Goal: Information Seeking & Learning: Learn about a topic

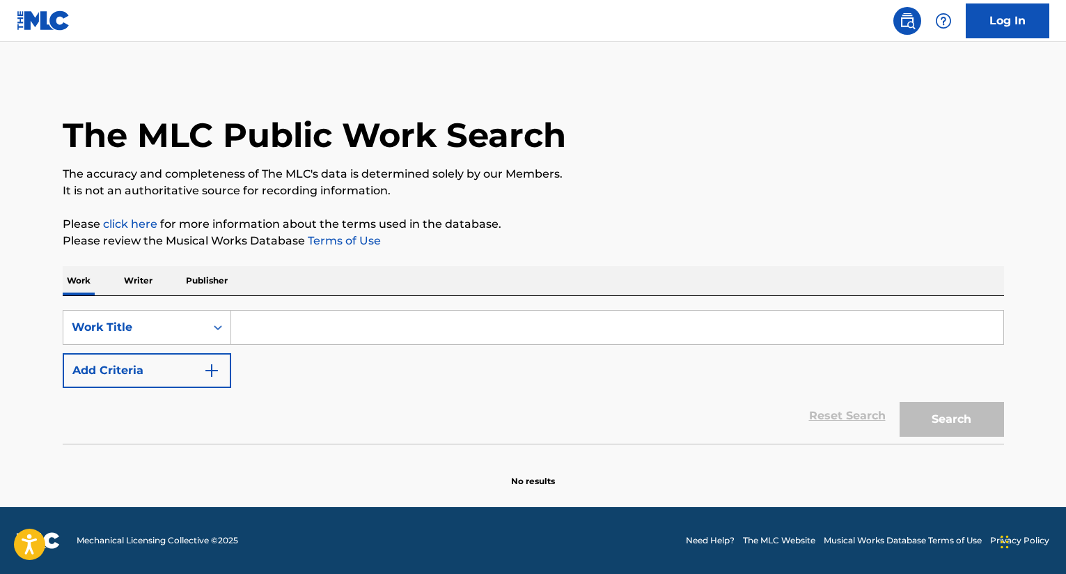
click at [301, 309] on div "SearchWithCriteriac0a781e9-041c-4162-a9e3-a5912159cca7 Work Title Add Criteria …" at bounding box center [534, 370] width 942 height 148
click at [297, 326] on input "Search Form" at bounding box center [617, 327] width 772 height 33
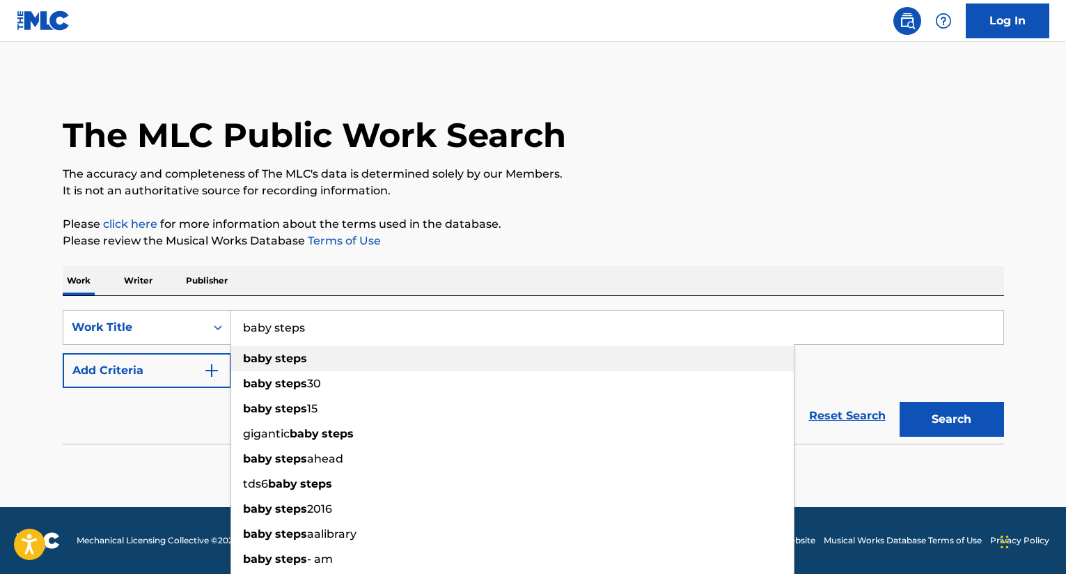
type input "baby steps"
click at [289, 352] on strong "steps" at bounding box center [291, 358] width 32 height 13
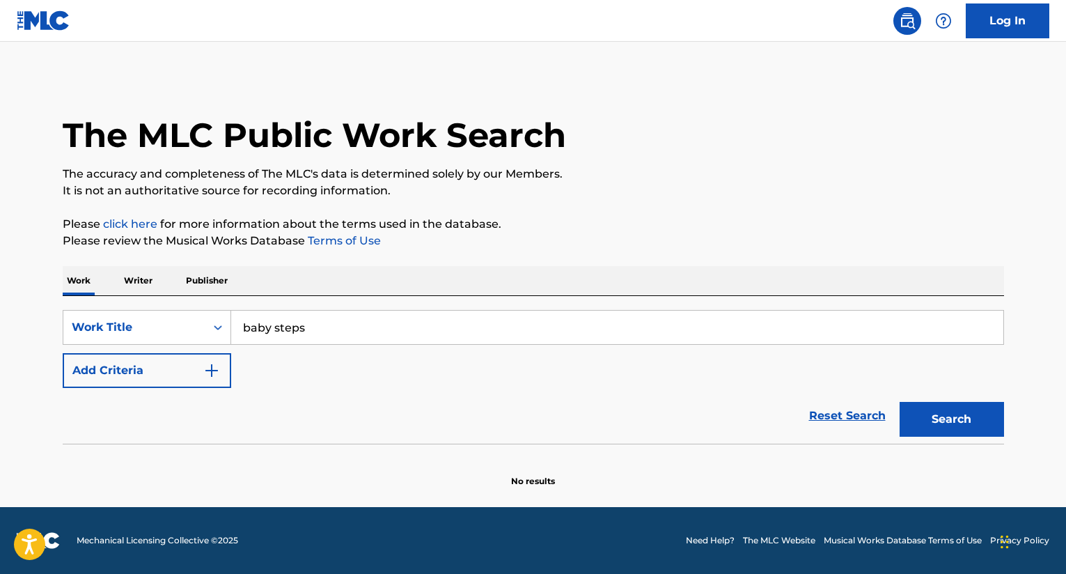
click at [162, 362] on button "Add Criteria" at bounding box center [147, 370] width 169 height 35
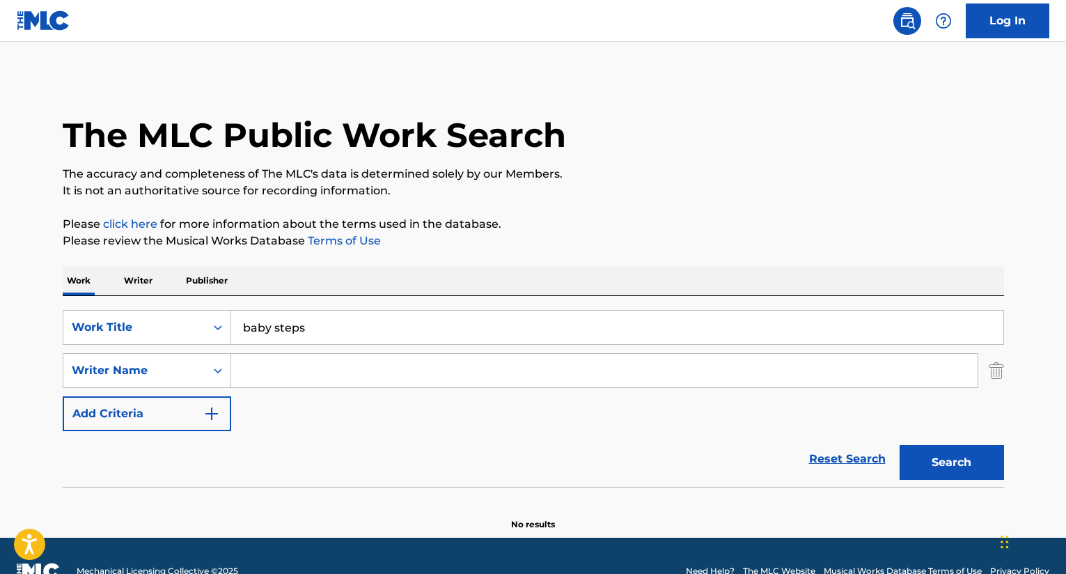
click at [283, 369] on input "Search Form" at bounding box center [604, 370] width 747 height 33
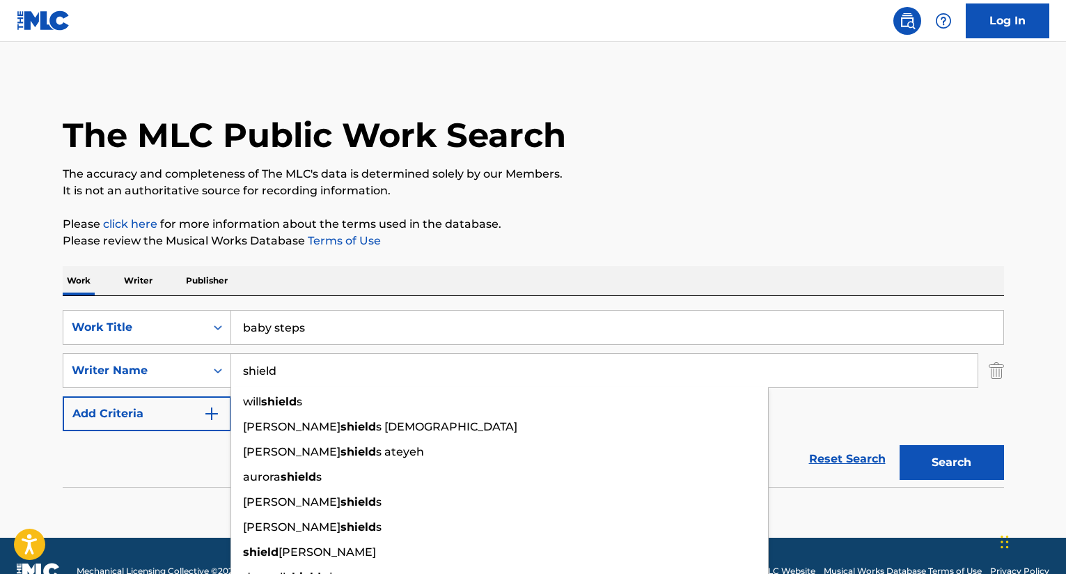
type input "shield"
click at [900, 445] on button "Search" at bounding box center [952, 462] width 104 height 35
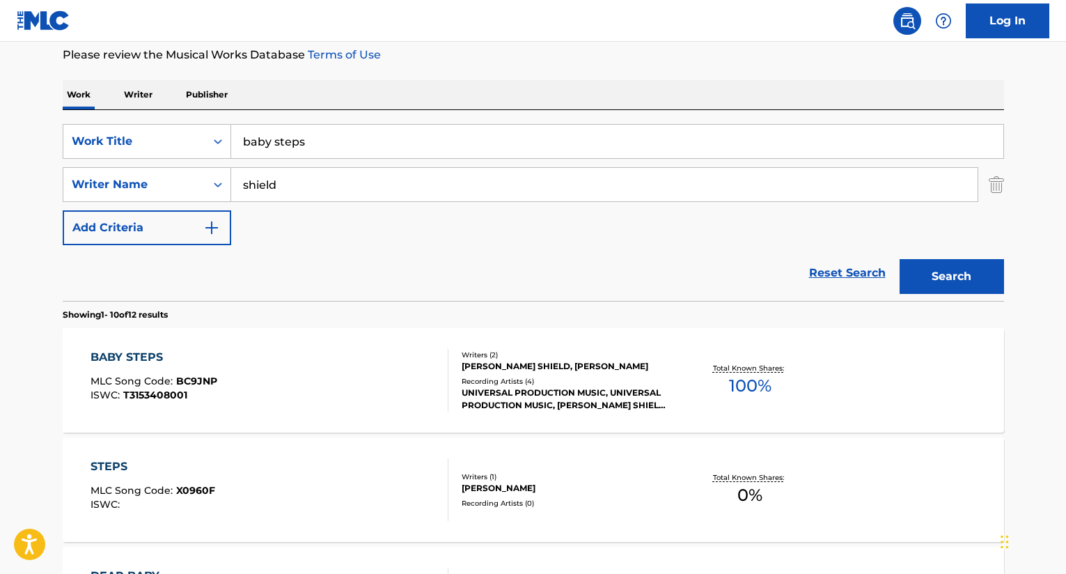
scroll to position [209, 0]
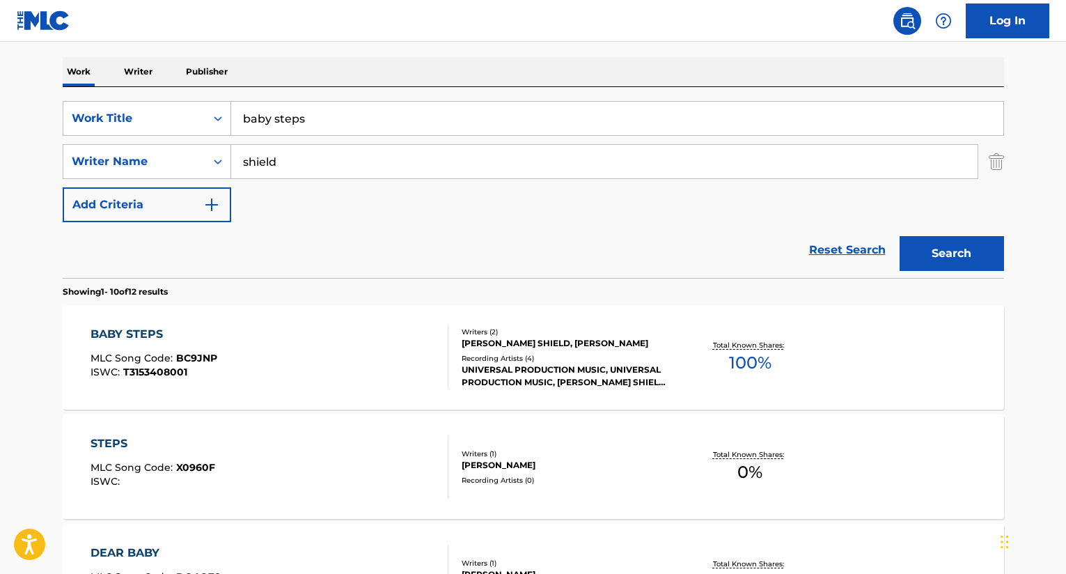
click at [549, 364] on div "Recording Artists ( 4 )" at bounding box center [567, 358] width 210 height 10
